Goal: Task Accomplishment & Management: Complete application form

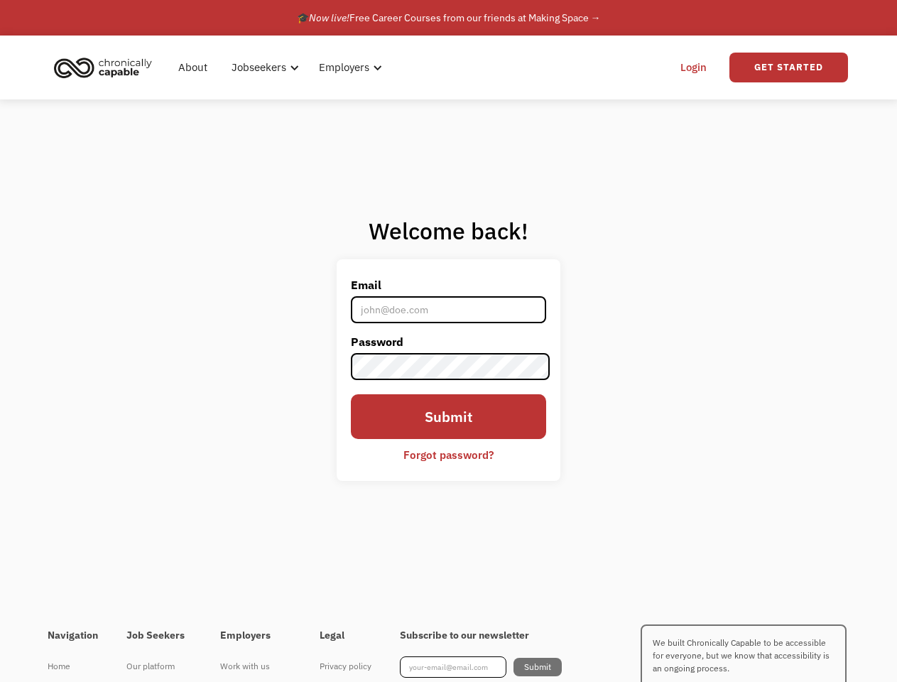
click at [448, 341] on label "Password" at bounding box center [449, 341] width 196 height 23
click at [281, 67] on div "Jobseekers" at bounding box center [260, 67] width 55 height 17
click at [263, 67] on div "Jobseekers" at bounding box center [260, 67] width 55 height 17
click at [347, 67] on div "Employers" at bounding box center [345, 67] width 50 height 17
click at [788, 67] on link "Get Started" at bounding box center [788, 68] width 119 height 30
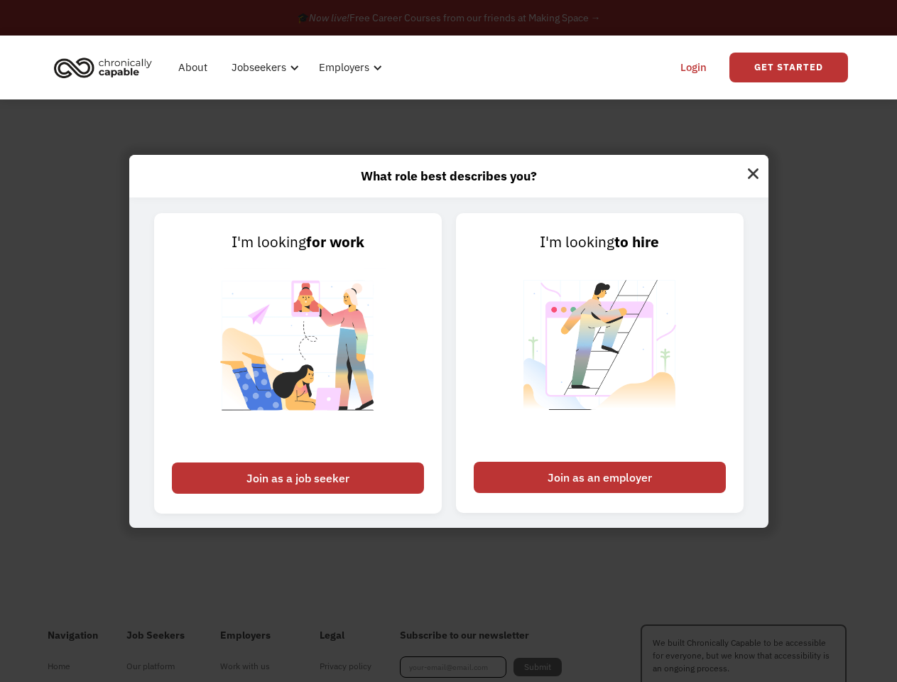
click at [449, 369] on div "I'm looking for work Join as a job seeker" at bounding box center [298, 363] width 302 height 300
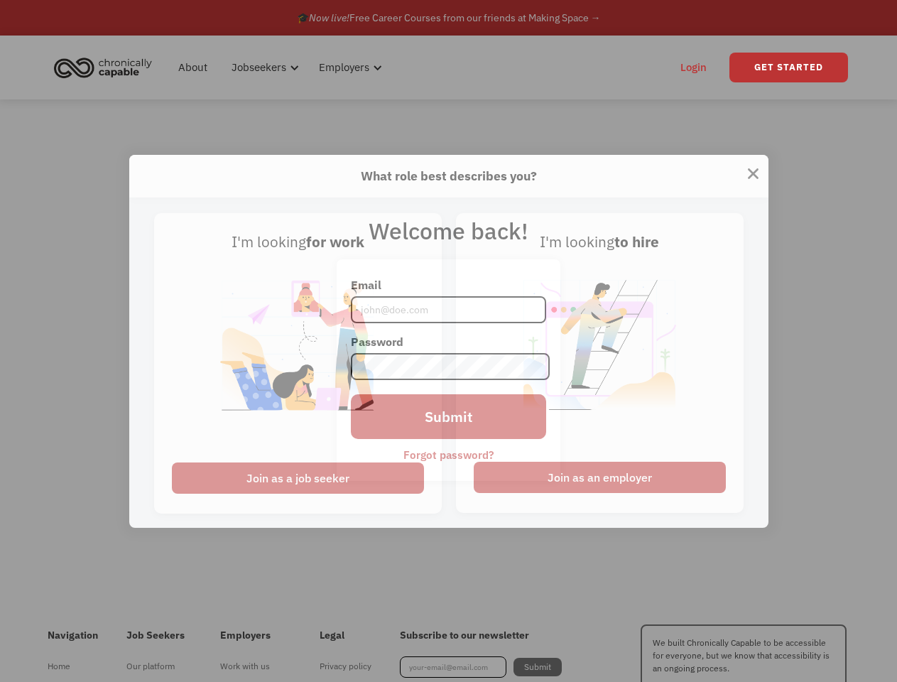
click at [449, 454] on div "I'm looking for work Join as a job seeker" at bounding box center [298, 363] width 302 height 300
